Goal: Transaction & Acquisition: Purchase product/service

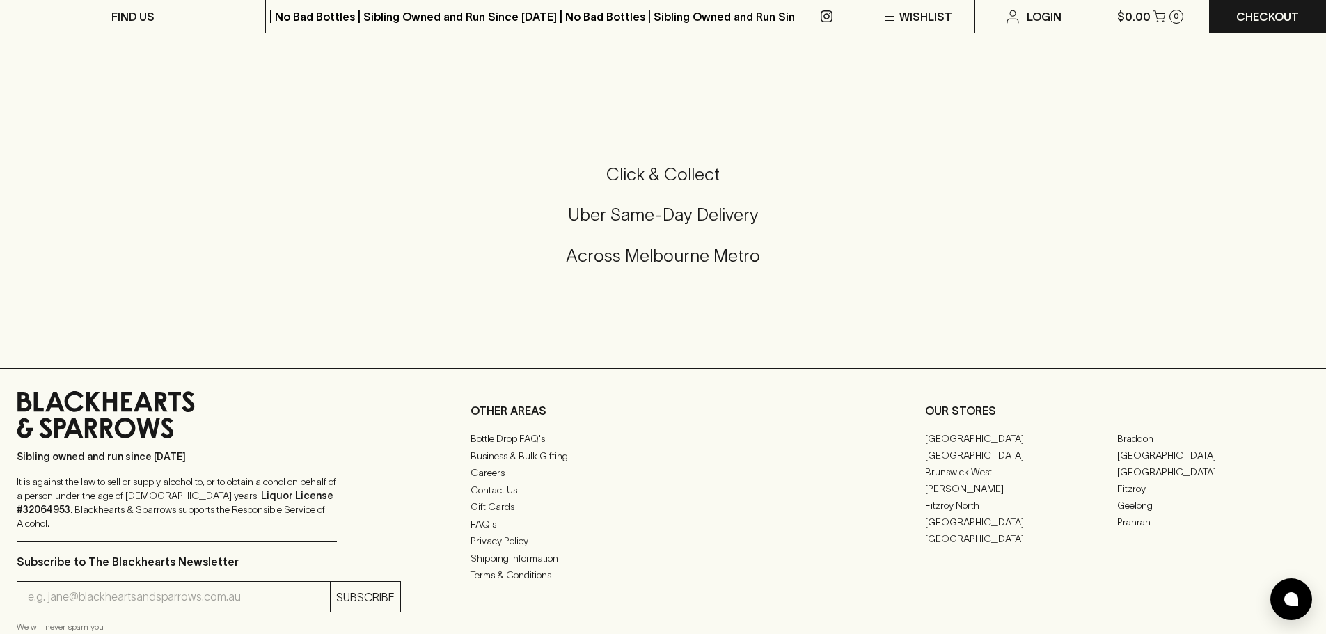
scroll to position [2506, 0]
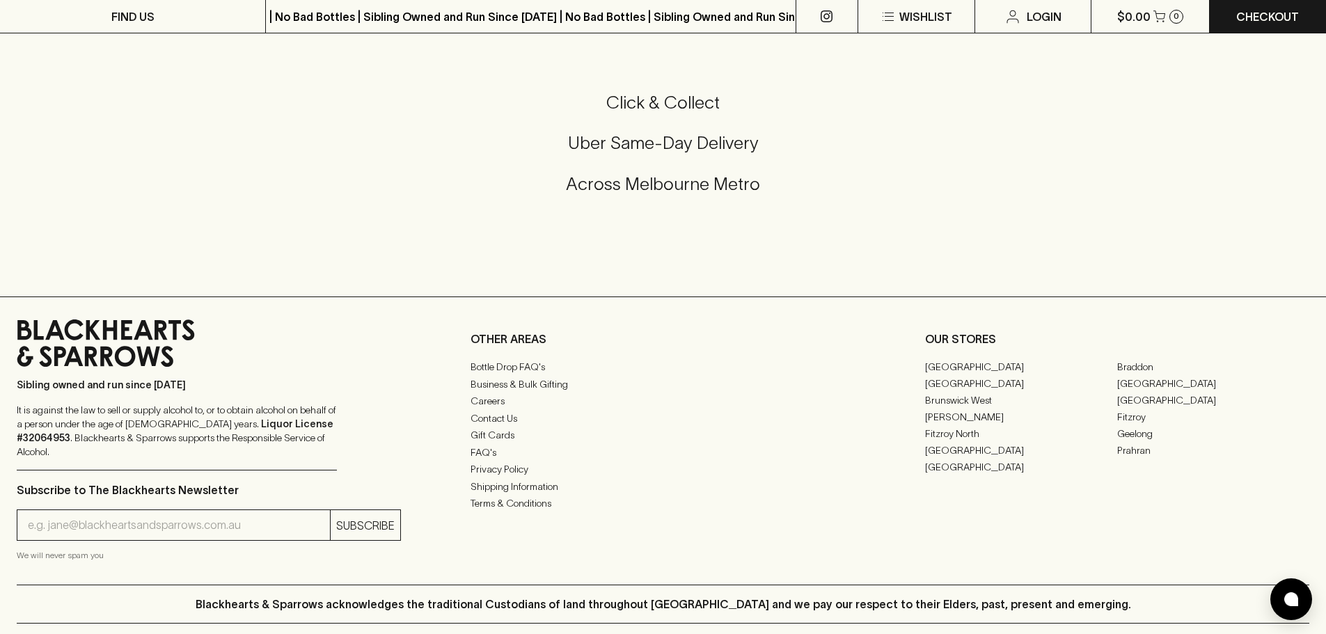
click at [701, 143] on h5 "Uber Same-Day Delivery" at bounding box center [663, 143] width 1293 height 23
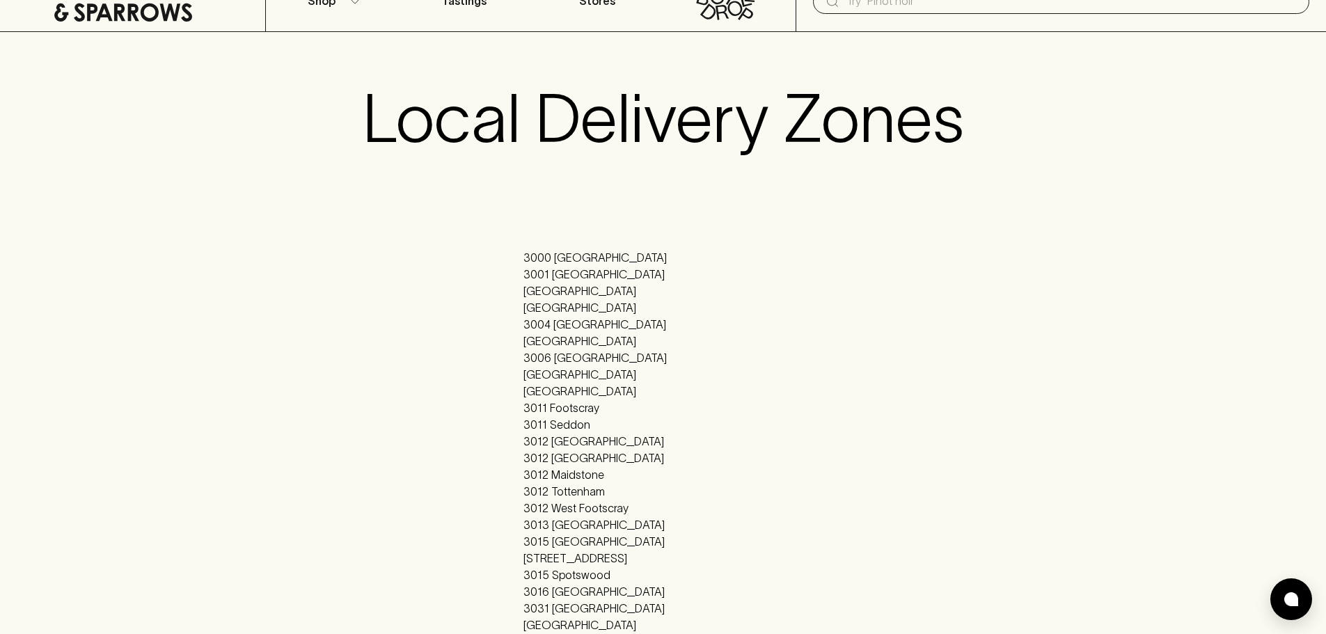
scroll to position [0, 0]
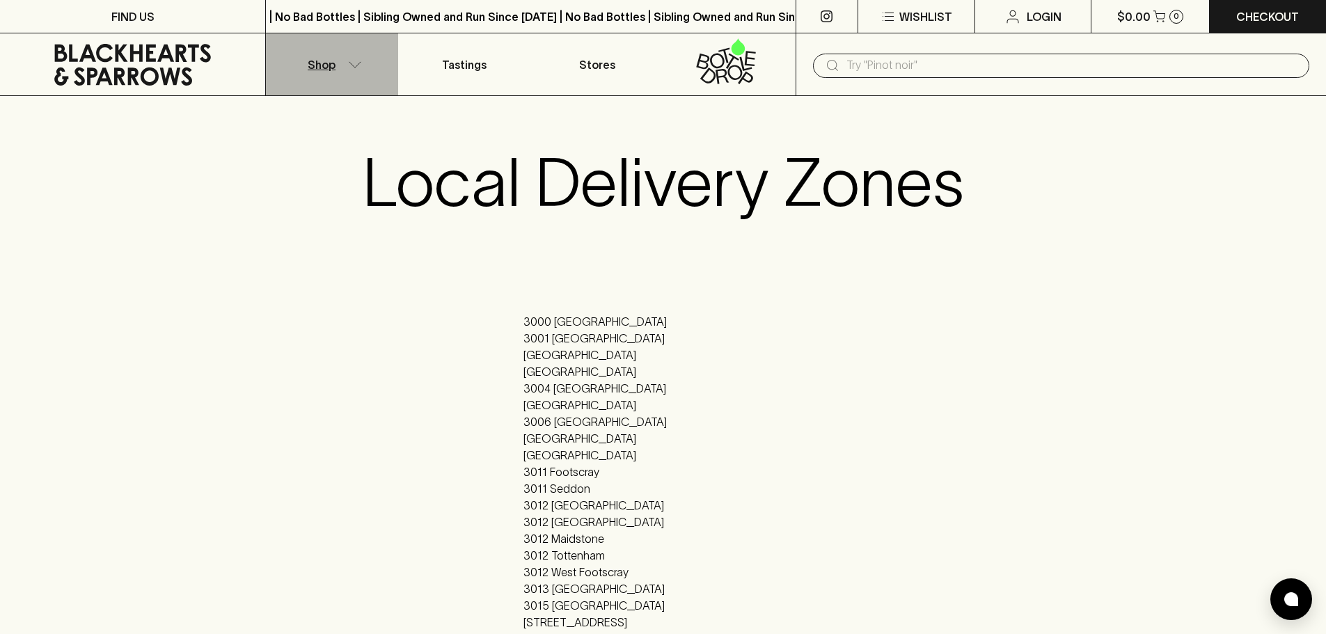
click at [360, 61] on icon "button" at bounding box center [355, 64] width 14 height 7
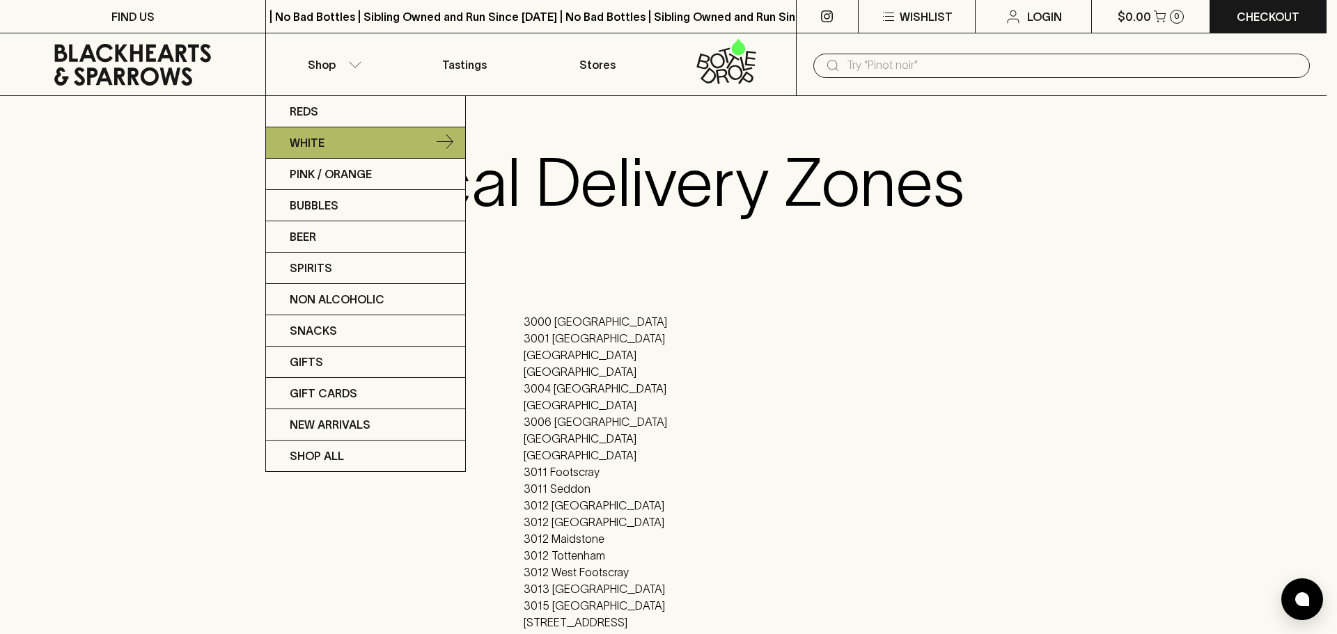
click at [330, 134] on link "White" at bounding box center [365, 142] width 199 height 31
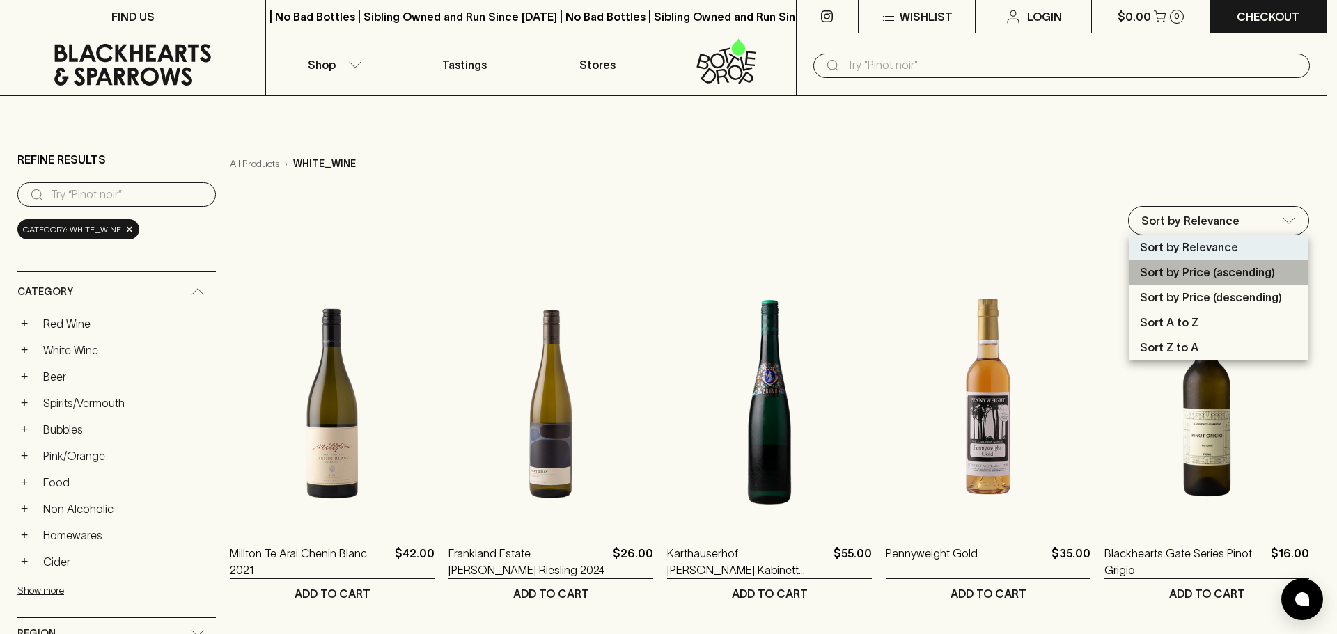
click at [1264, 279] on p "Sort by Price (ascending)" at bounding box center [1207, 272] width 135 height 17
type input "price:asc"
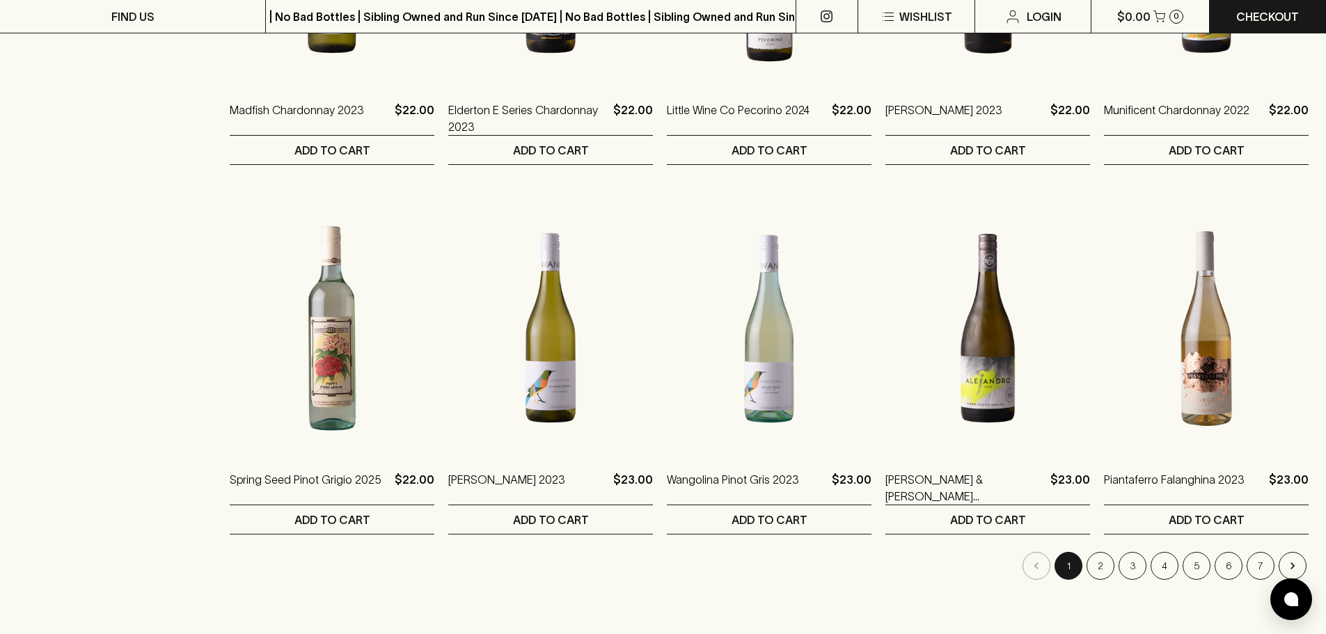
scroll to position [1183, 0]
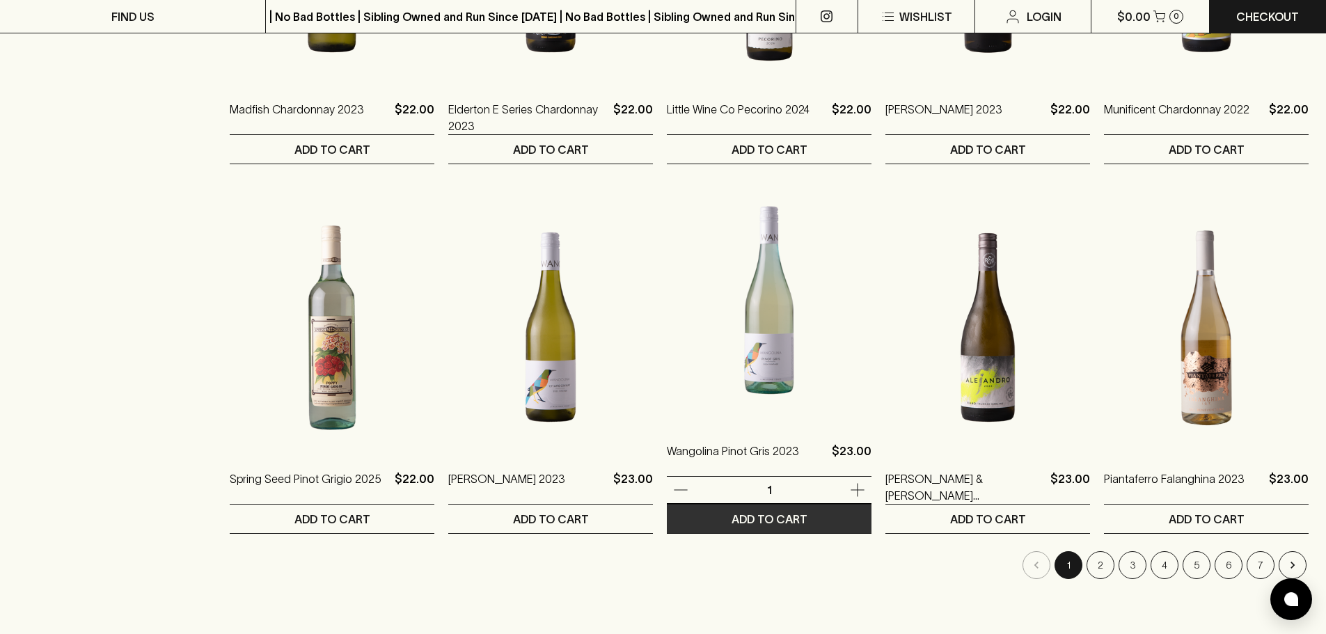
click at [817, 517] on button "ADD TO CART" at bounding box center [769, 519] width 205 height 29
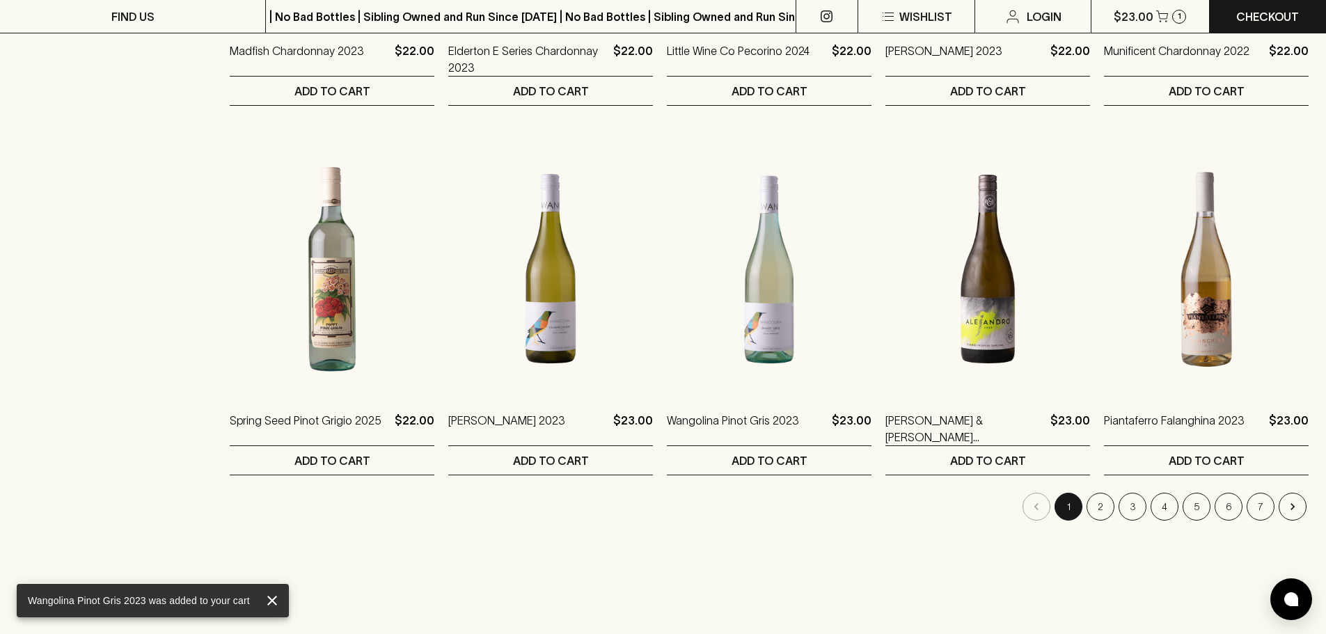
scroll to position [1323, 0]
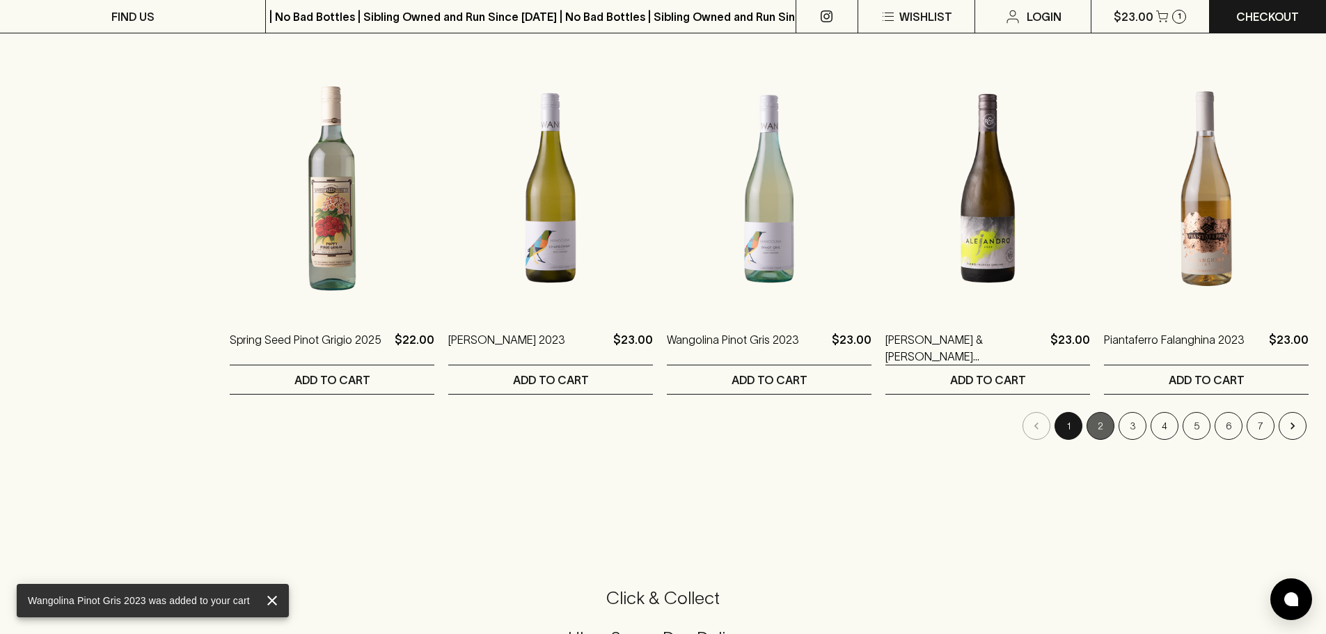
click at [1103, 425] on button "2" at bounding box center [1101, 426] width 28 height 28
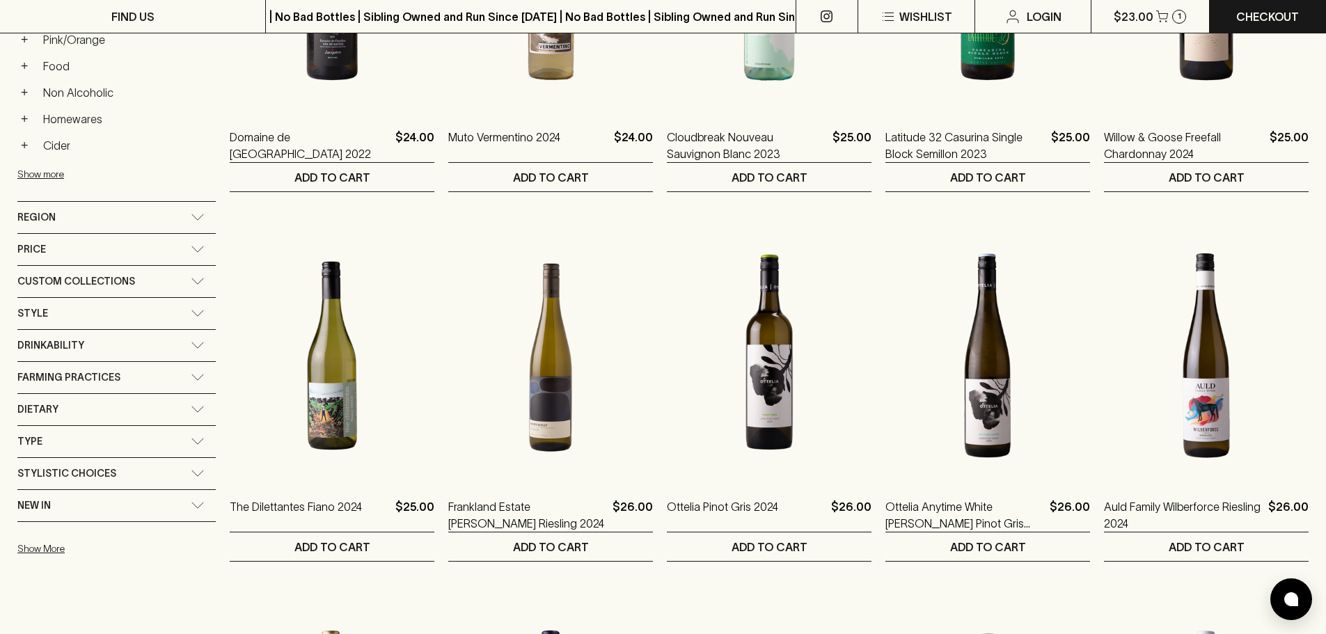
scroll to position [418, 0]
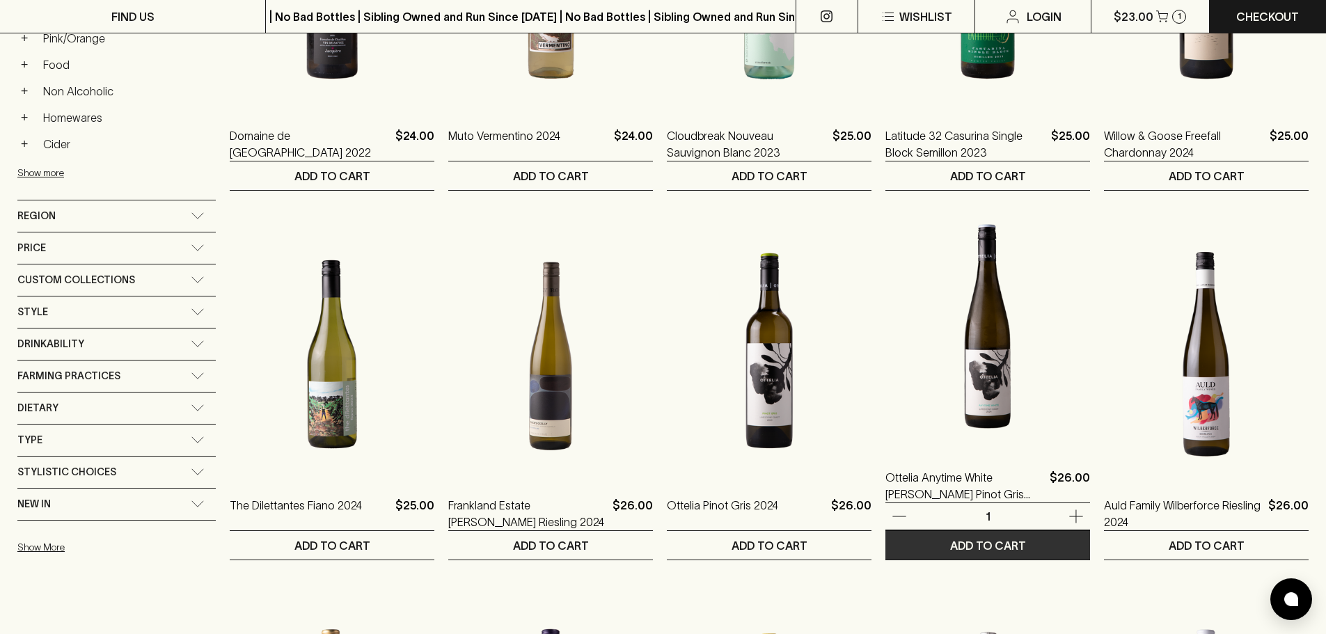
click at [1002, 542] on p "ADD TO CART" at bounding box center [988, 545] width 76 height 17
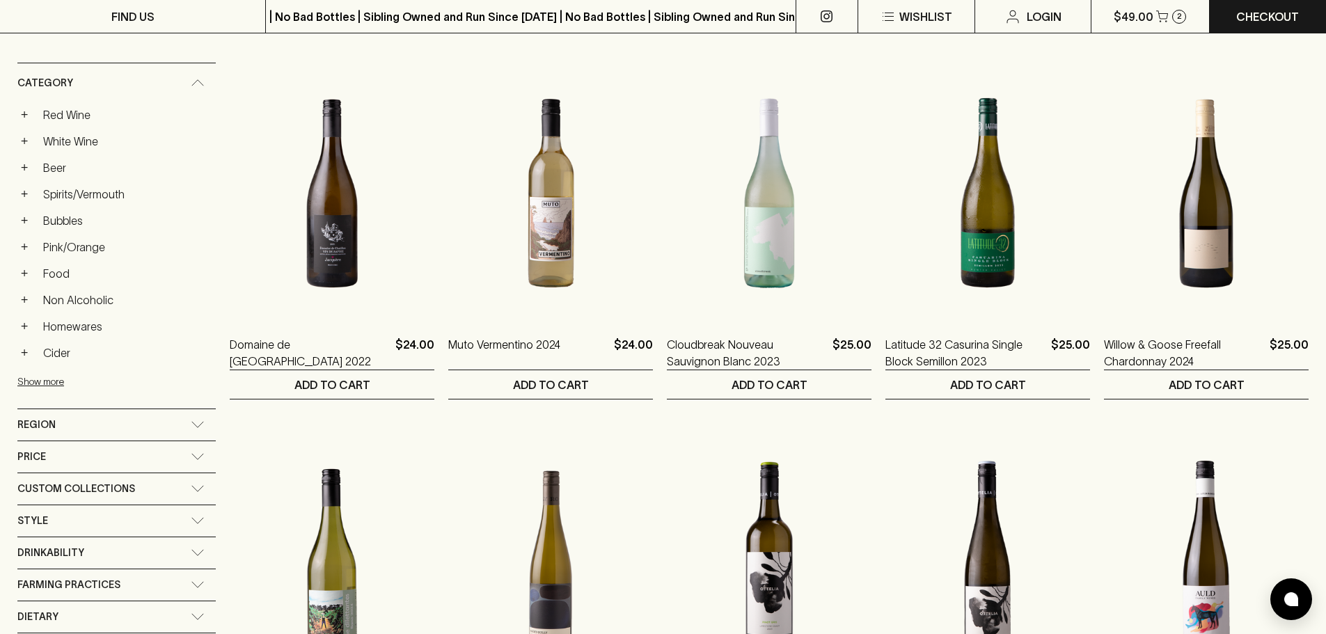
scroll to position [0, 0]
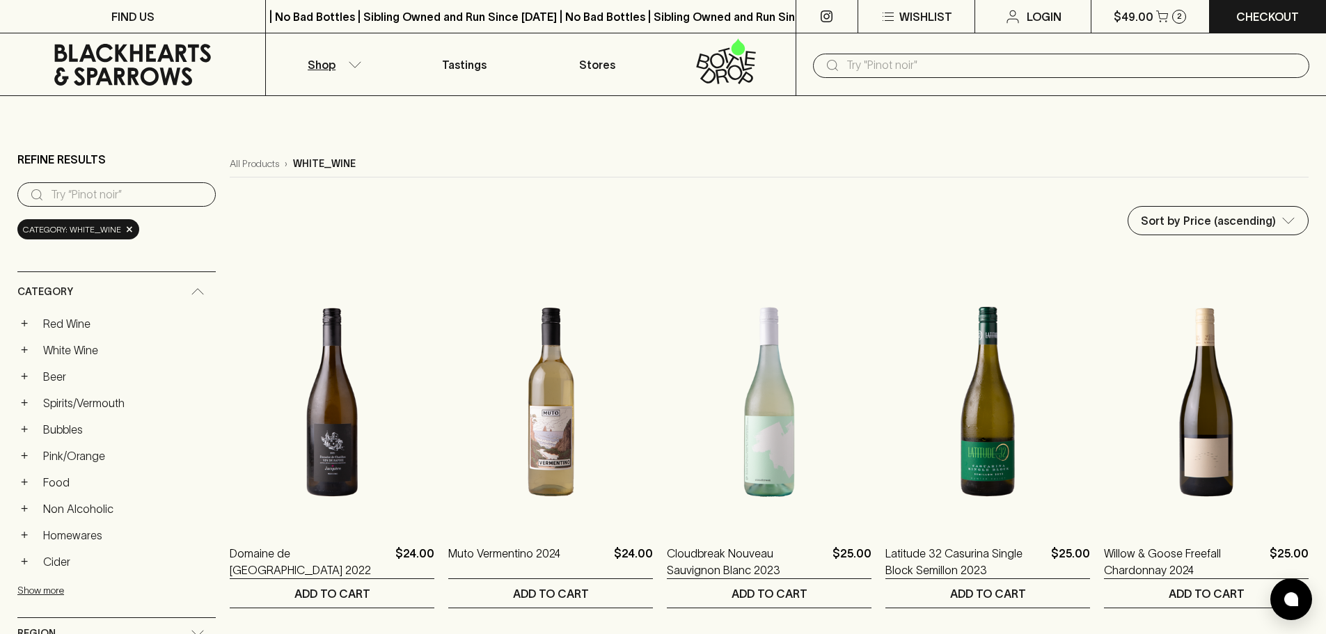
click at [349, 65] on icon "button" at bounding box center [355, 64] width 14 height 7
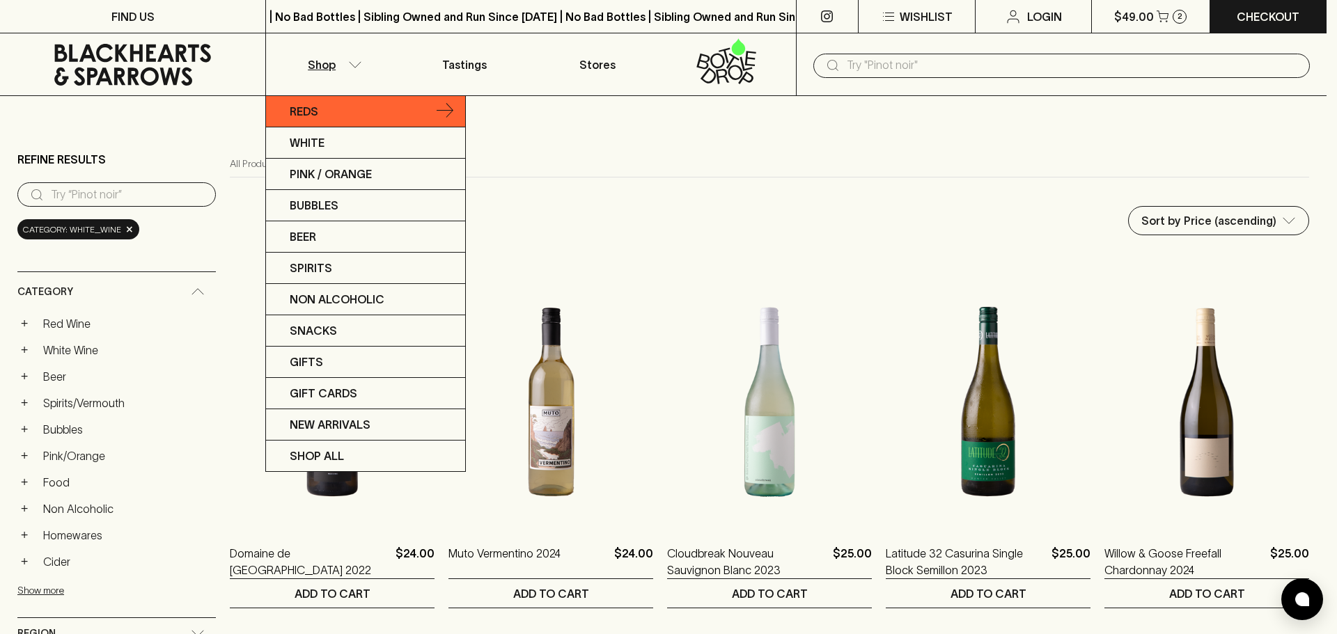
click at [334, 115] on link "Reds" at bounding box center [365, 111] width 199 height 31
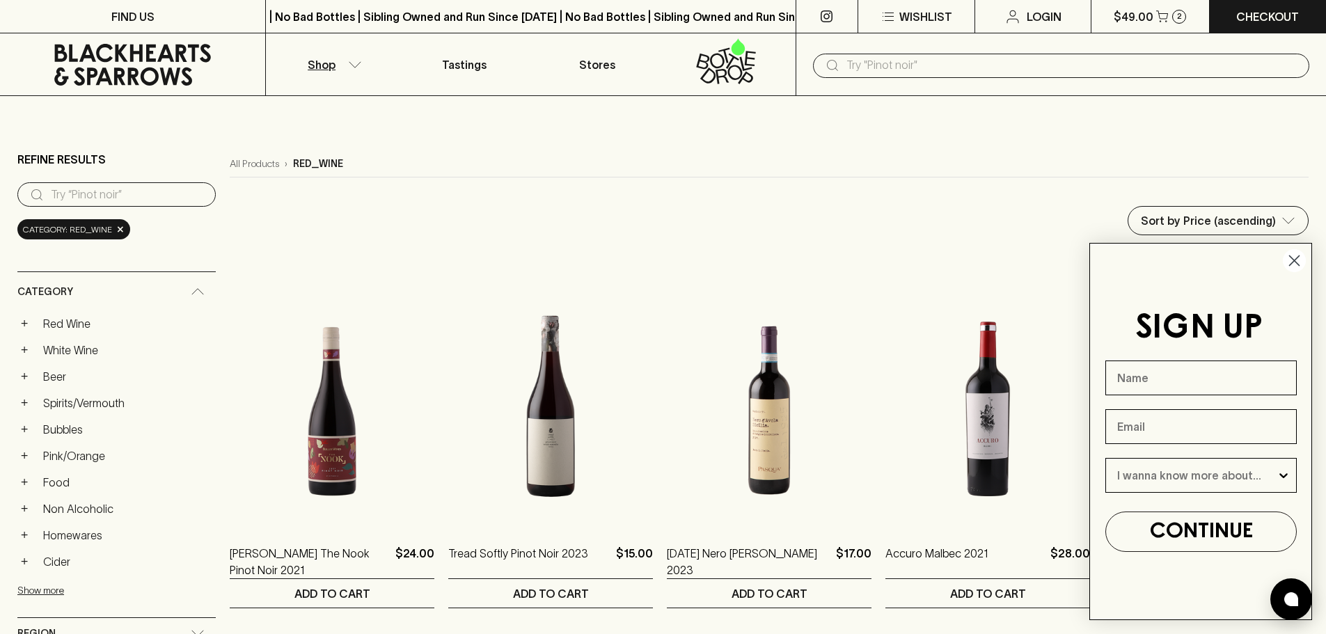
click at [1289, 253] on circle "Close dialog" at bounding box center [1294, 260] width 23 height 23
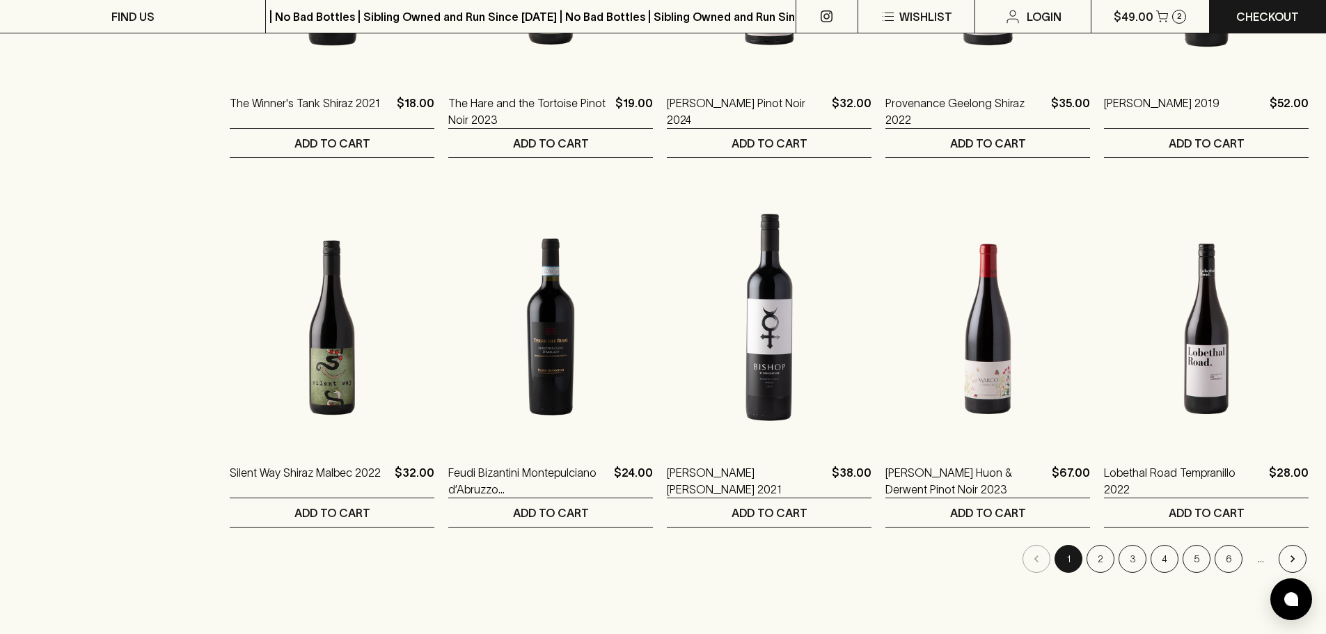
scroll to position [1253, 0]
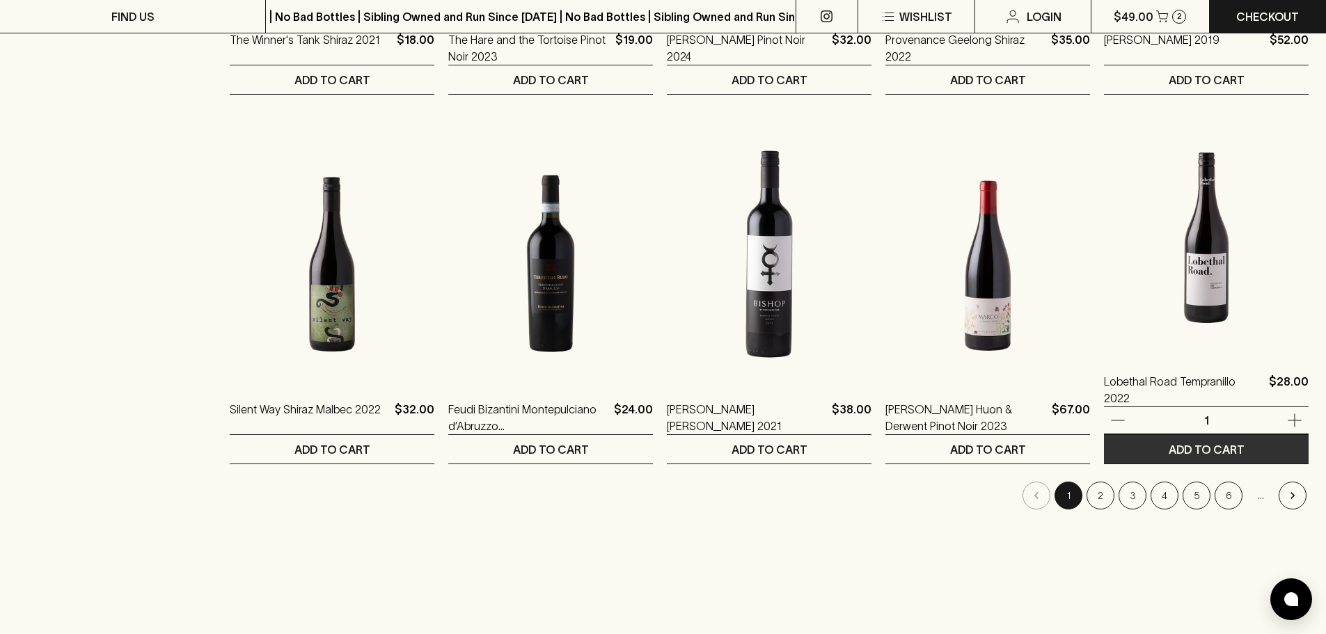
click at [1254, 446] on button "ADD TO CART" at bounding box center [1206, 449] width 205 height 29
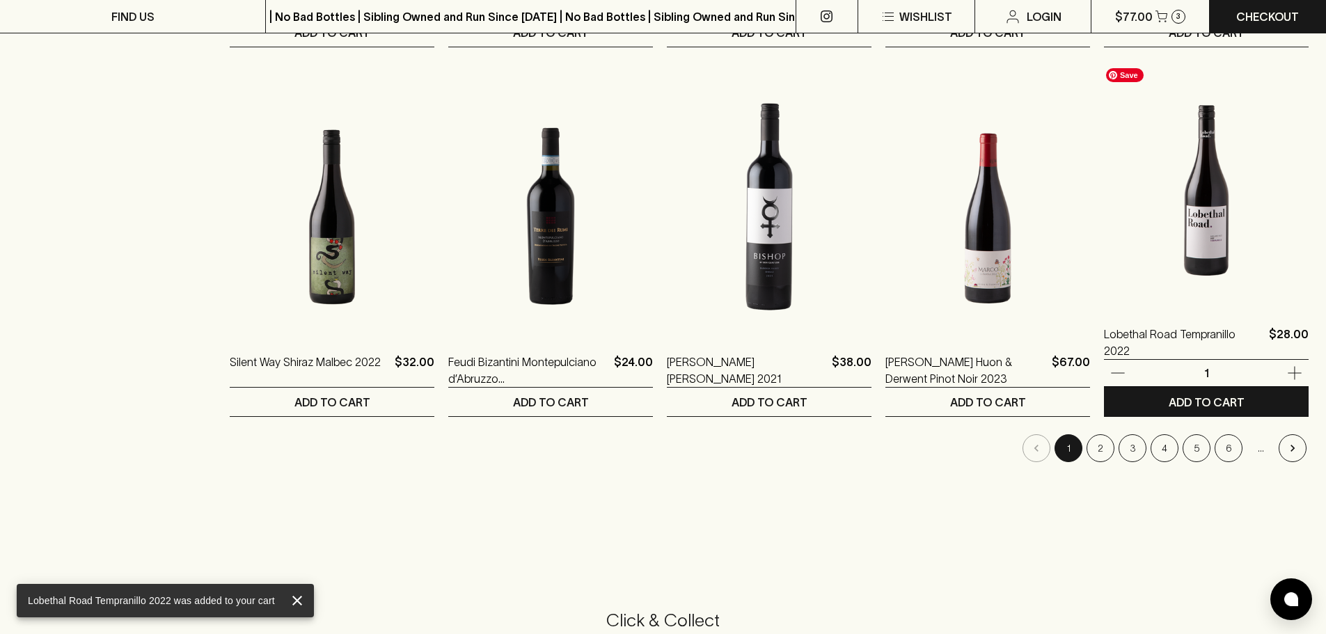
scroll to position [1323, 0]
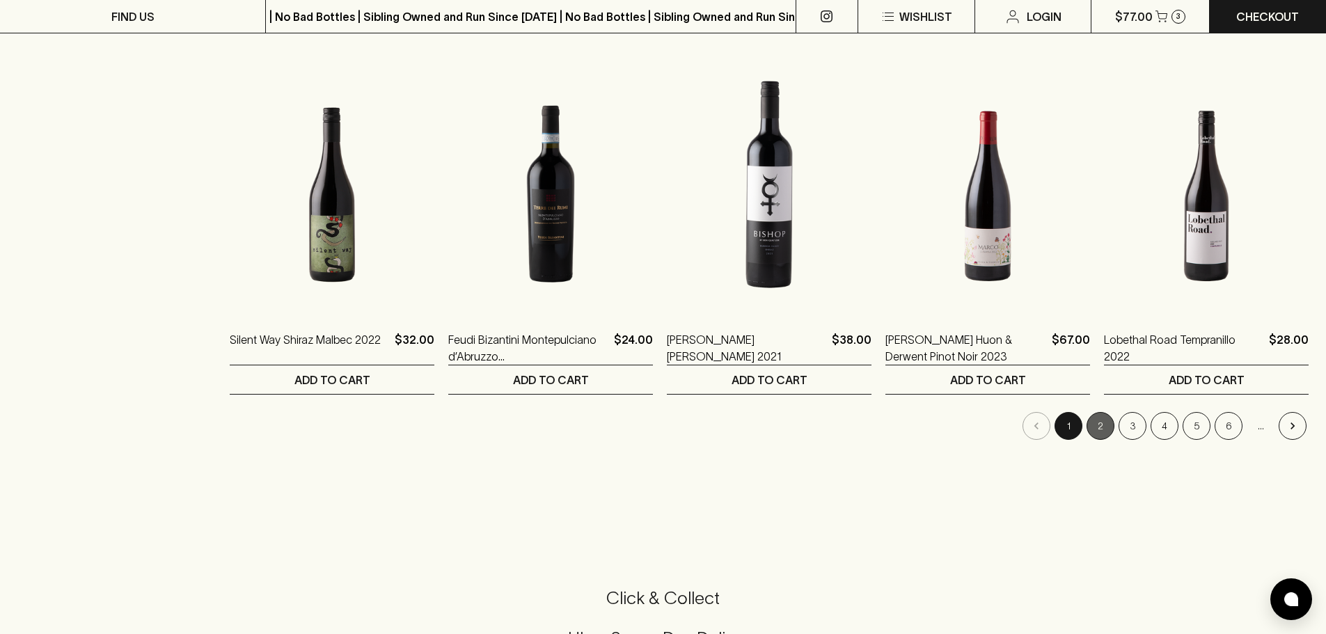
click at [1101, 430] on button "2" at bounding box center [1101, 426] width 28 height 28
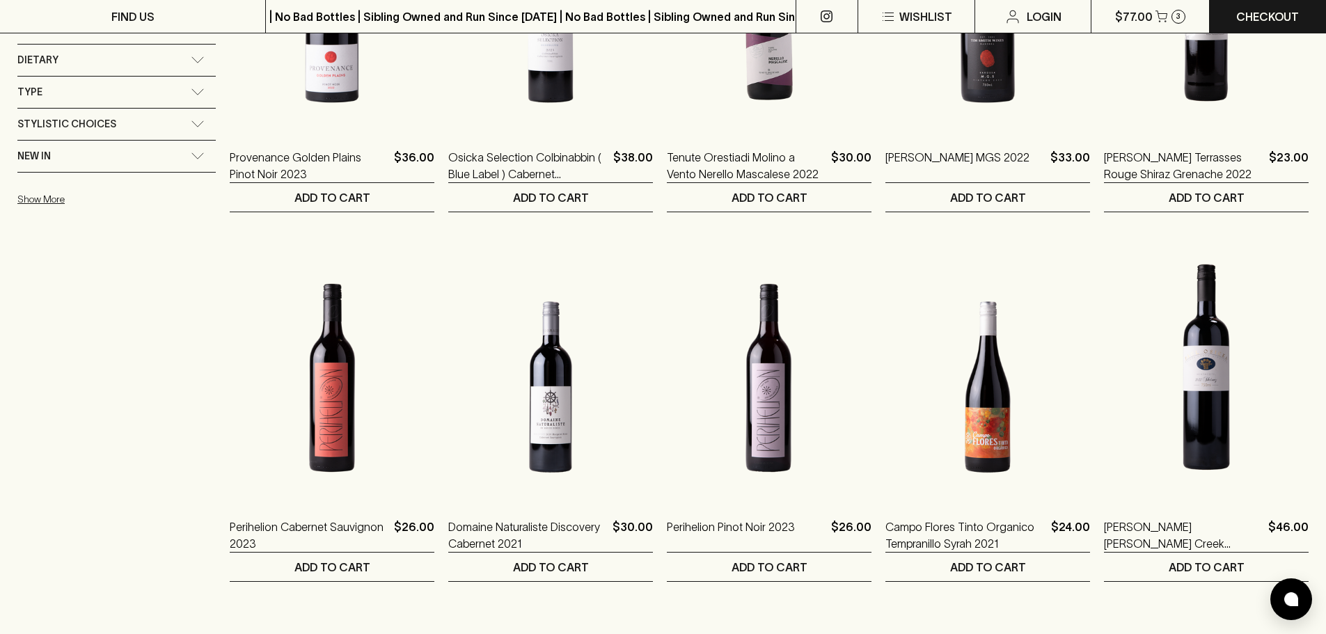
scroll to position [835, 0]
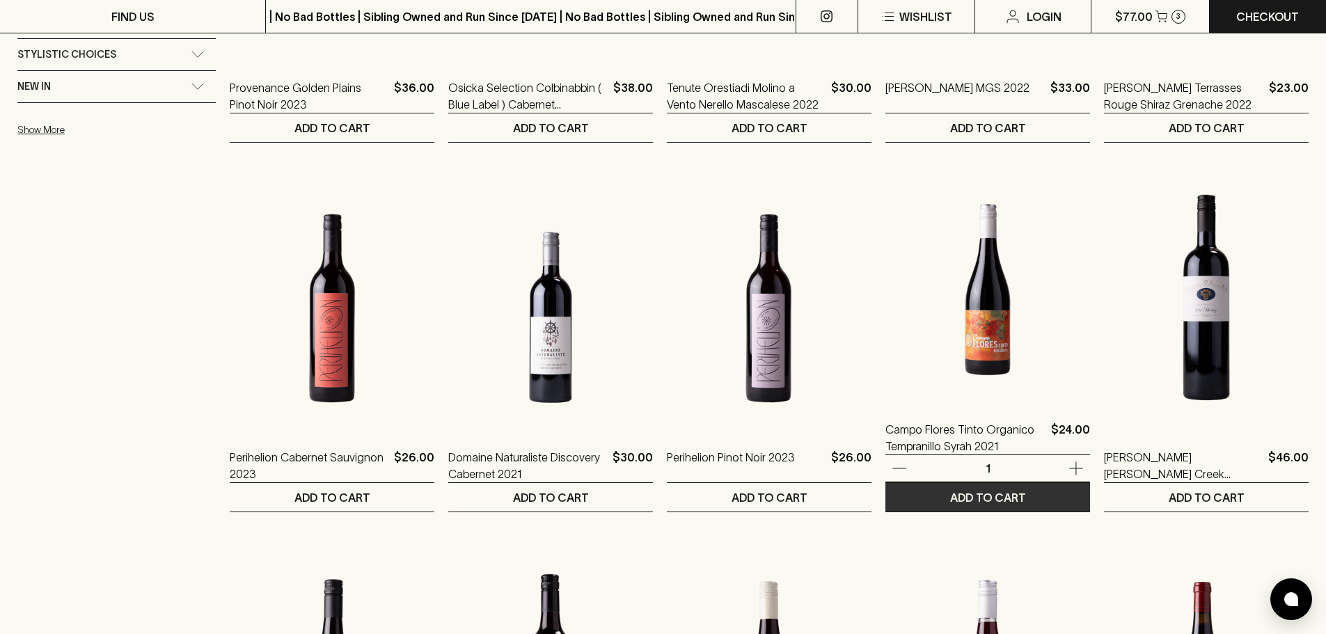
click at [970, 503] on p "ADD TO CART" at bounding box center [988, 497] width 76 height 17
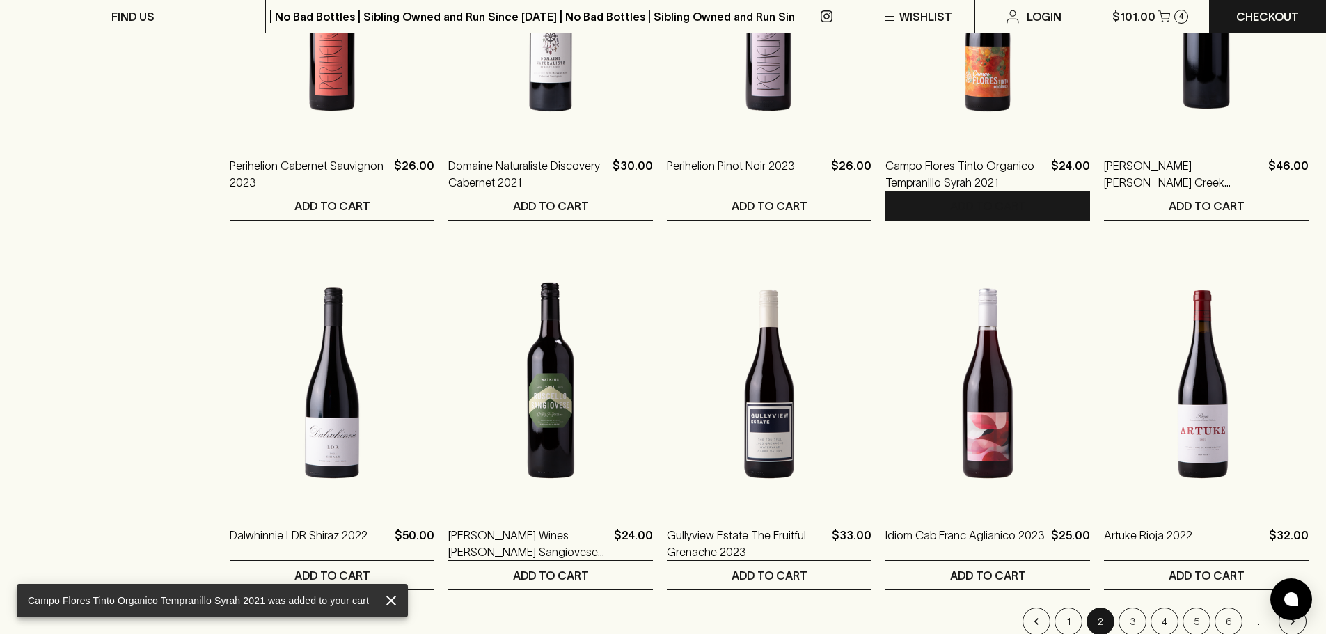
scroll to position [1183, 0]
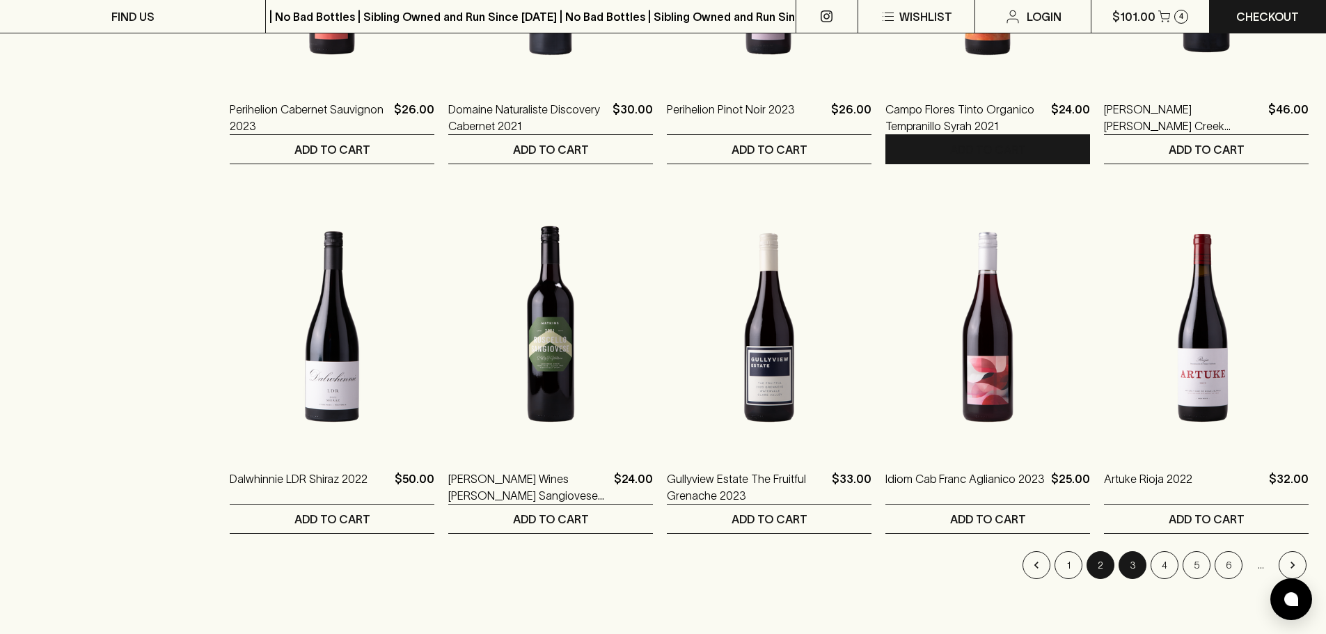
click at [1124, 571] on button "3" at bounding box center [1133, 565] width 28 height 28
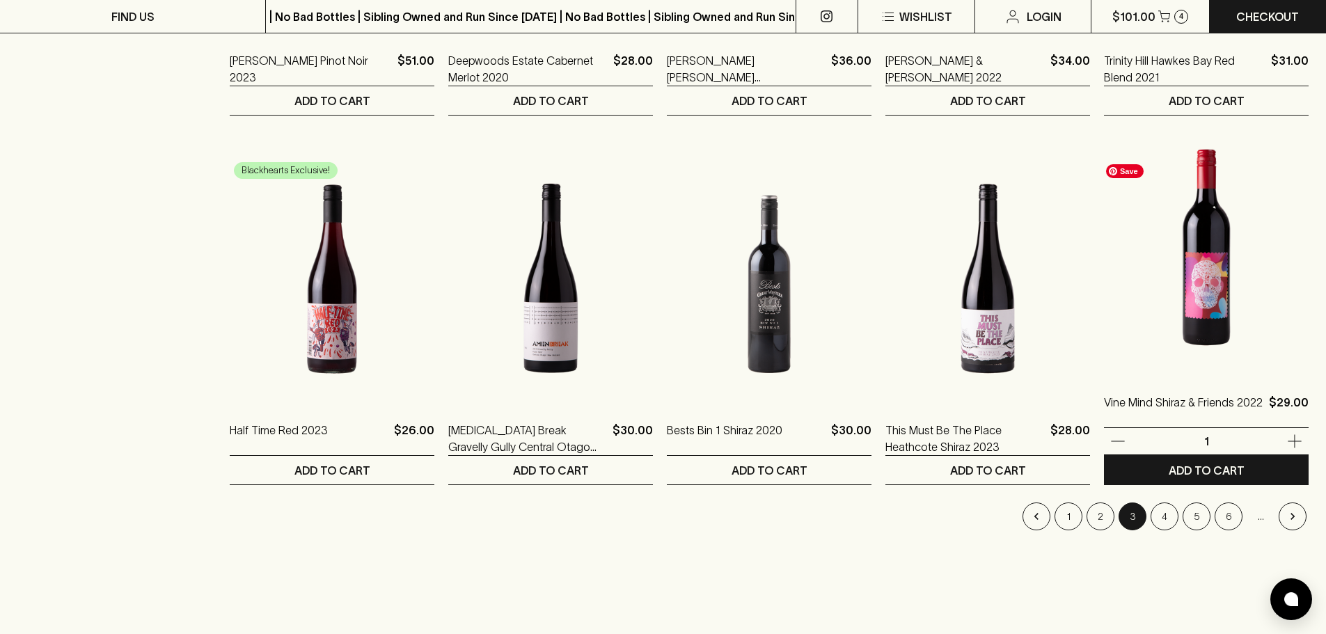
scroll to position [1323, 0]
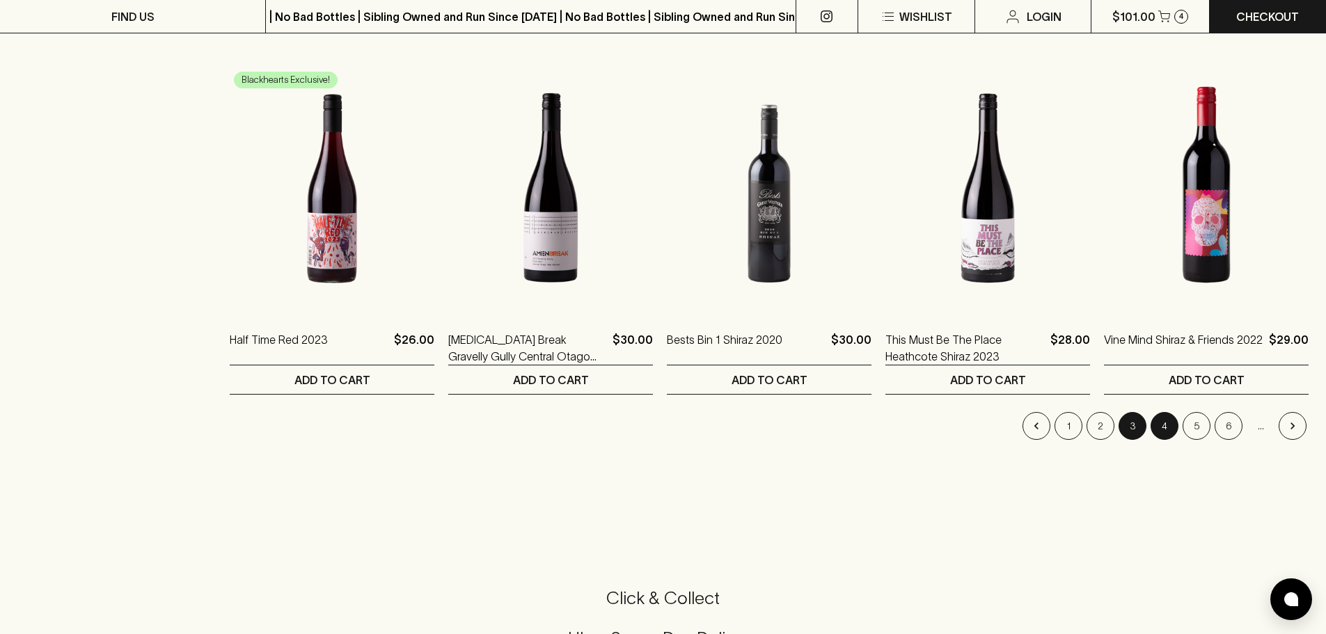
click at [1162, 429] on button "4" at bounding box center [1165, 426] width 28 height 28
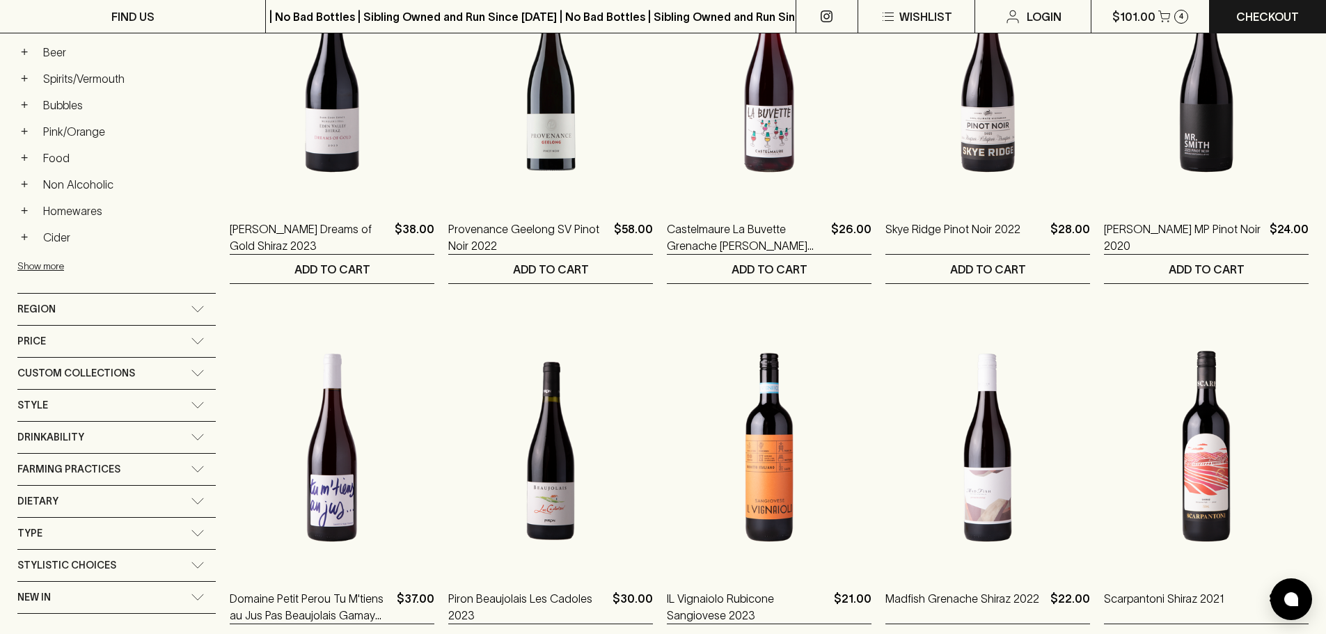
scroll to position [348, 0]
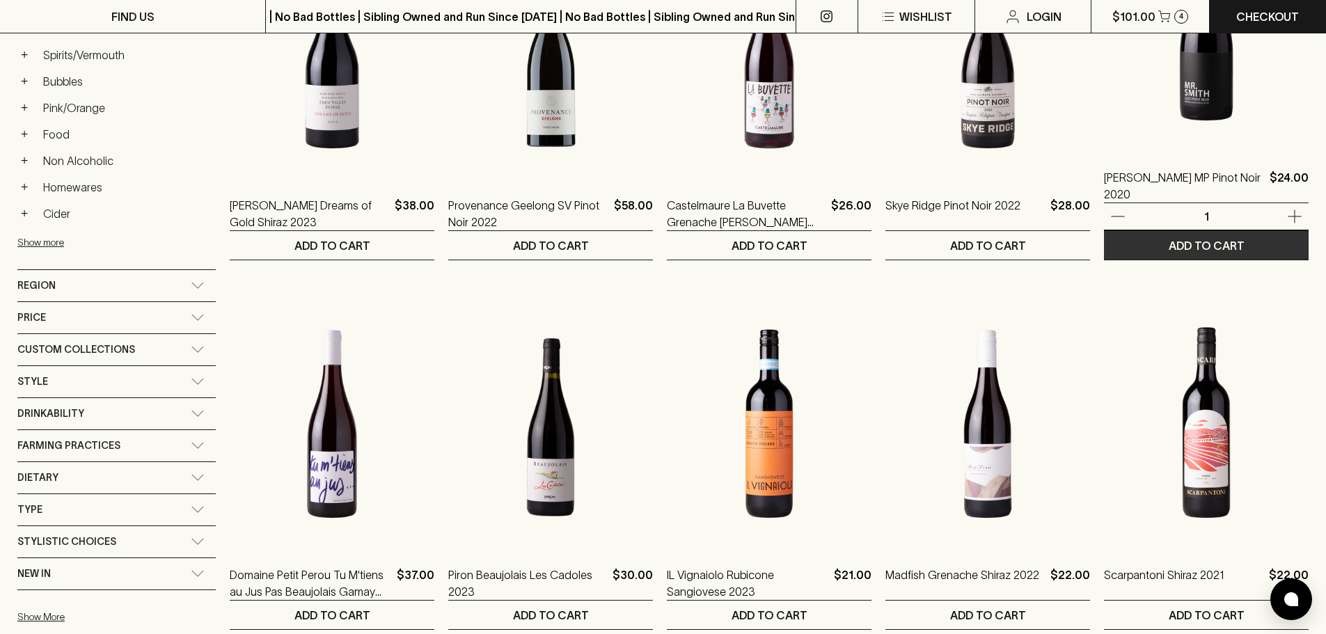
click at [1289, 248] on button "ADD TO CART" at bounding box center [1206, 245] width 205 height 29
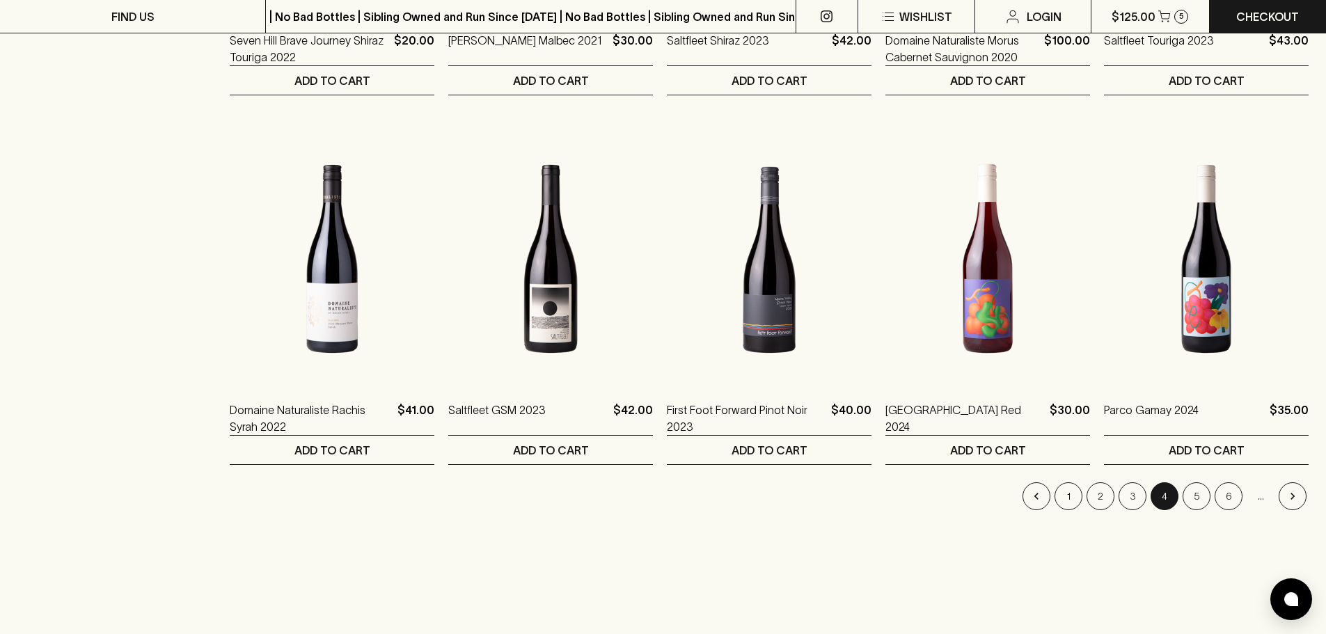
scroll to position [1253, 0]
click at [1204, 498] on button "5" at bounding box center [1197, 496] width 28 height 28
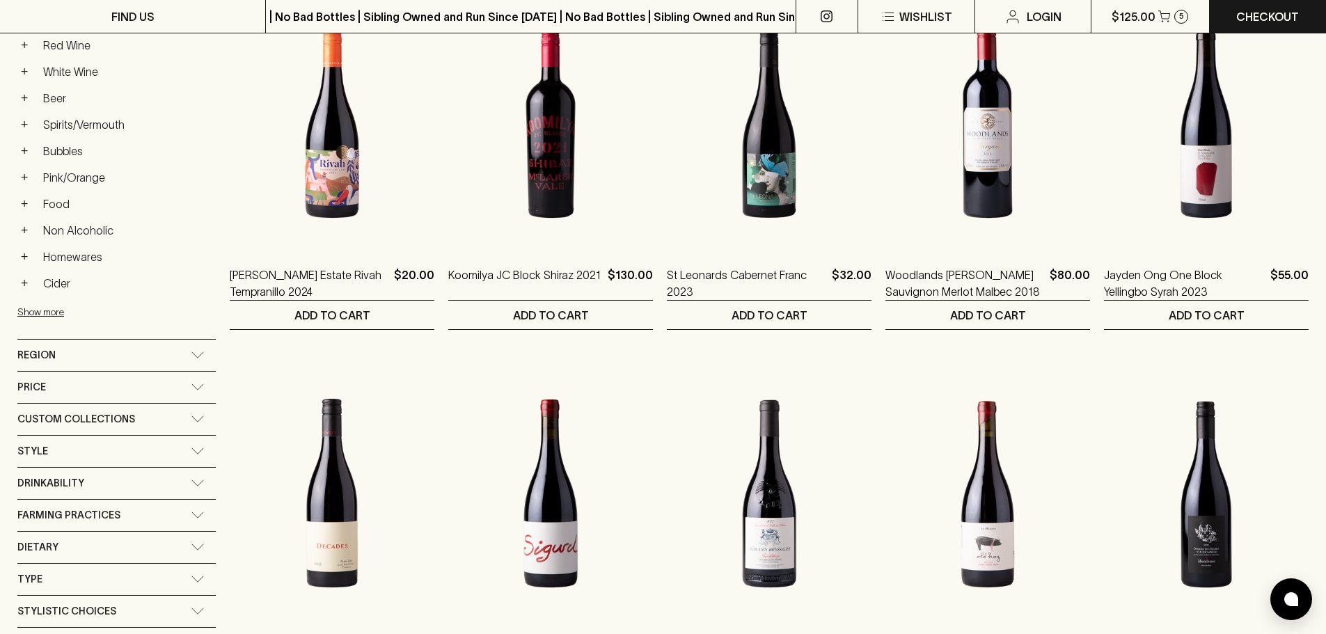
scroll to position [209, 0]
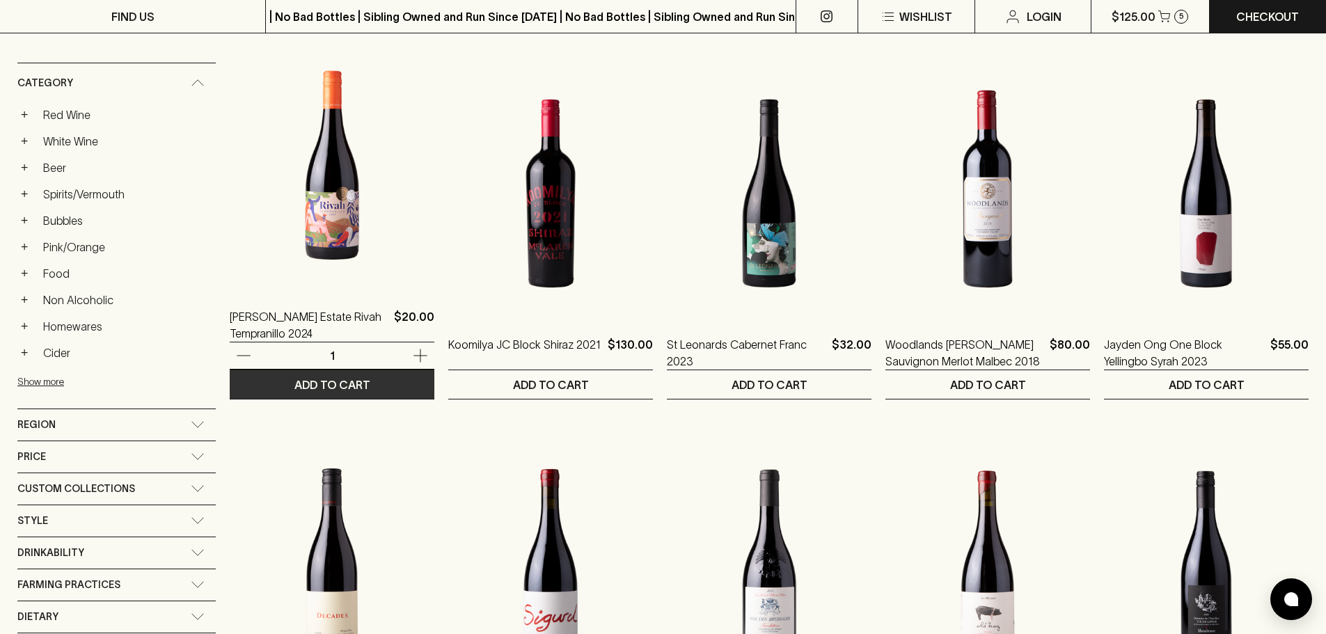
click at [347, 384] on button "ADD TO CART" at bounding box center [332, 384] width 205 height 29
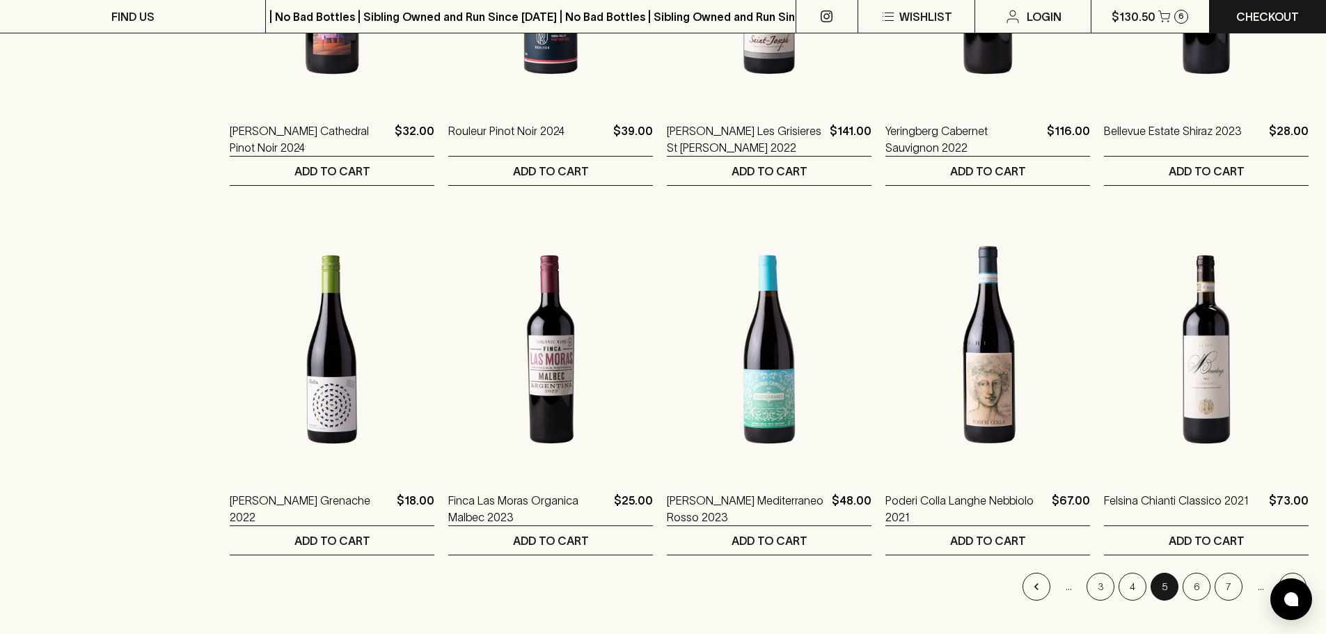
scroll to position [1183, 0]
